Goal: Find specific page/section: Find specific page/section

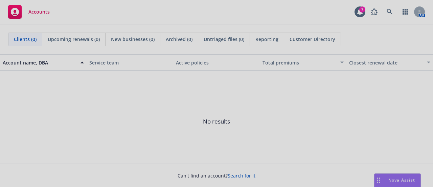
click at [389, 11] on div at bounding box center [216, 93] width 433 height 187
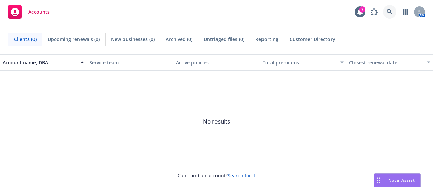
click at [389, 11] on icon at bounding box center [390, 12] width 6 height 6
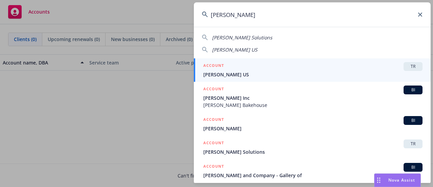
click at [230, 51] on span "[PERSON_NAME] US" at bounding box center [234, 49] width 45 height 6
type input "[PERSON_NAME] US"
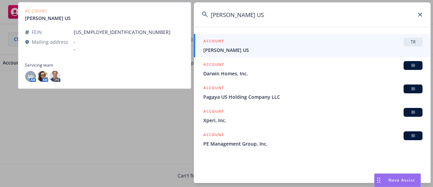
click at [238, 49] on span "[PERSON_NAME] US" at bounding box center [313, 49] width 219 height 7
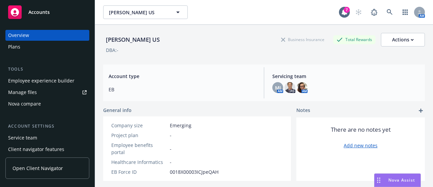
scroll to position [14, 0]
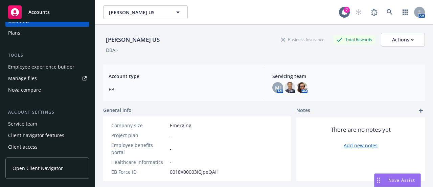
click at [26, 147] on div "Client access" at bounding box center [22, 146] width 29 height 11
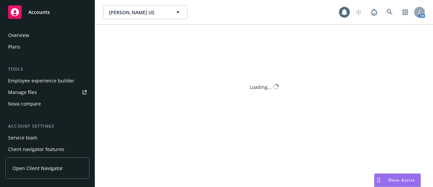
scroll to position [14, 0]
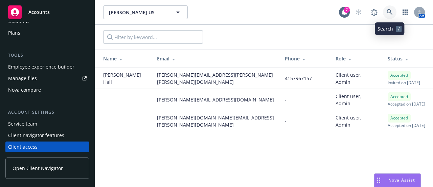
click at [390, 12] on icon at bounding box center [390, 12] width 6 height 6
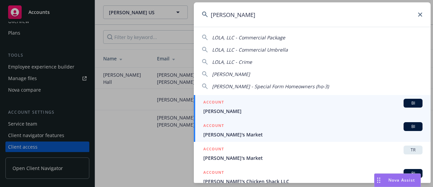
type input "[PERSON_NAME]"
click at [223, 131] on span "[PERSON_NAME]'s Market" at bounding box center [313, 134] width 219 height 7
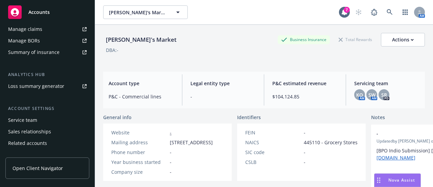
scroll to position [254, 0]
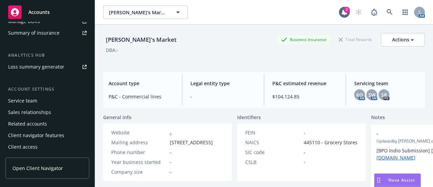
click at [34, 147] on div "Client access" at bounding box center [22, 146] width 29 height 11
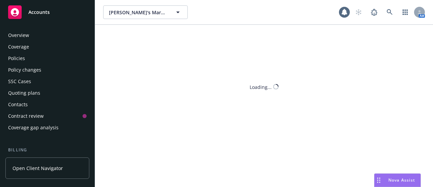
scroll to position [254, 0]
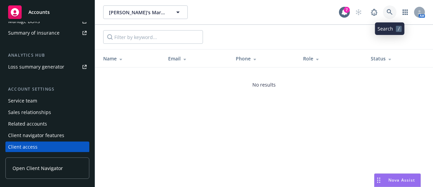
click at [389, 11] on icon at bounding box center [390, 12] width 6 height 6
click at [59, 149] on div "Client access" at bounding box center [47, 146] width 79 height 11
click at [35, 145] on div "Client access" at bounding box center [22, 146] width 29 height 11
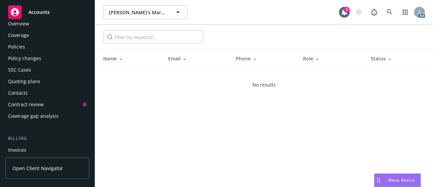
scroll to position [0, 0]
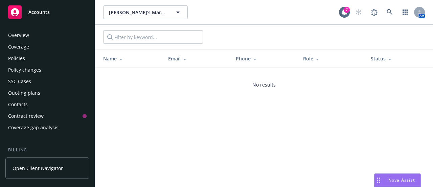
click at [23, 59] on div "Policies" at bounding box center [16, 58] width 17 height 11
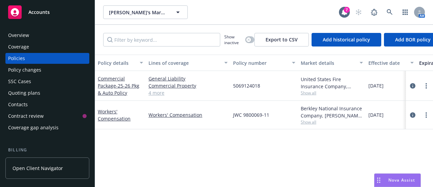
click at [18, 103] on div "Contacts" at bounding box center [18, 104] width 20 height 11
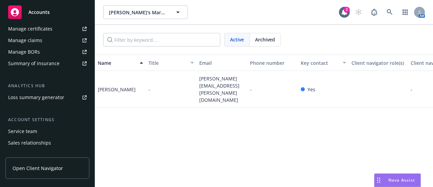
scroll to position [254, 0]
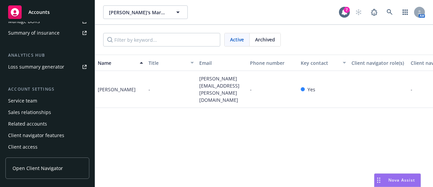
click at [31, 146] on div "Client access" at bounding box center [22, 146] width 29 height 11
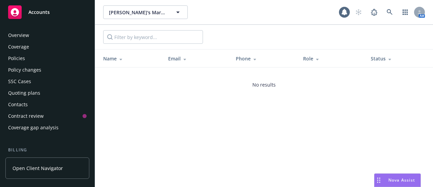
scroll to position [254, 0]
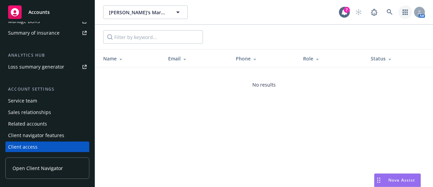
click at [407, 13] on icon "button" at bounding box center [405, 11] width 5 height 5
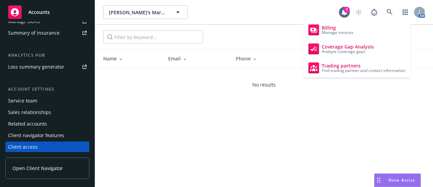
click at [330, 136] on div "[PERSON_NAME]'s Market [PERSON_NAME]'s Market 7 AM Name Email Phone Role Status…" at bounding box center [264, 93] width 338 height 187
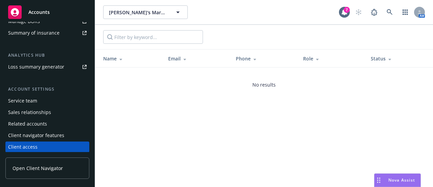
click at [179, 149] on div "[PERSON_NAME]'s Market [PERSON_NAME]'s Market 7 AM Name Email Phone Role Status…" at bounding box center [264, 93] width 338 height 187
